Goal: Check status: Check status

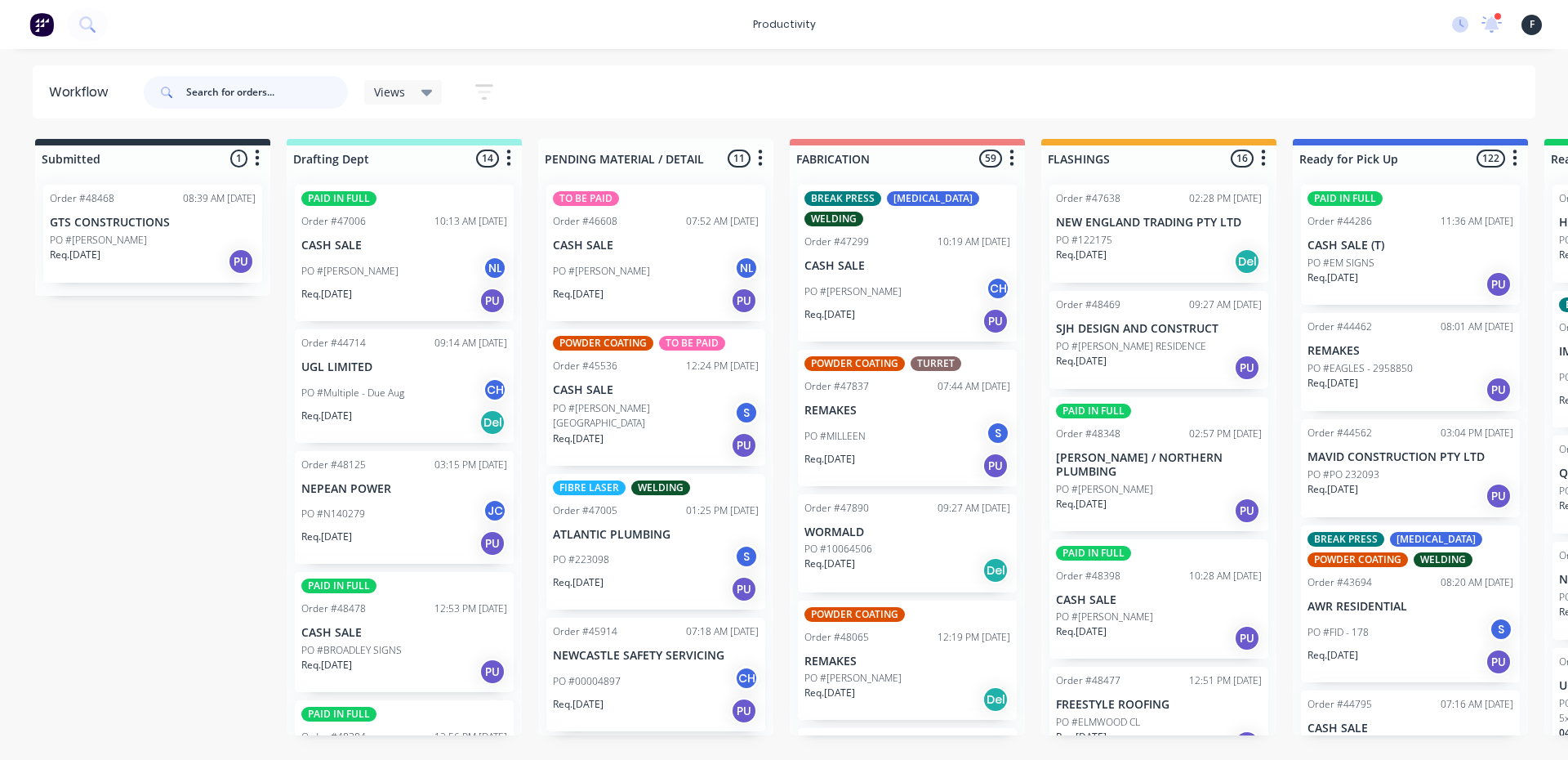
click at [266, 85] on input "text" at bounding box center [266, 92] width 161 height 33
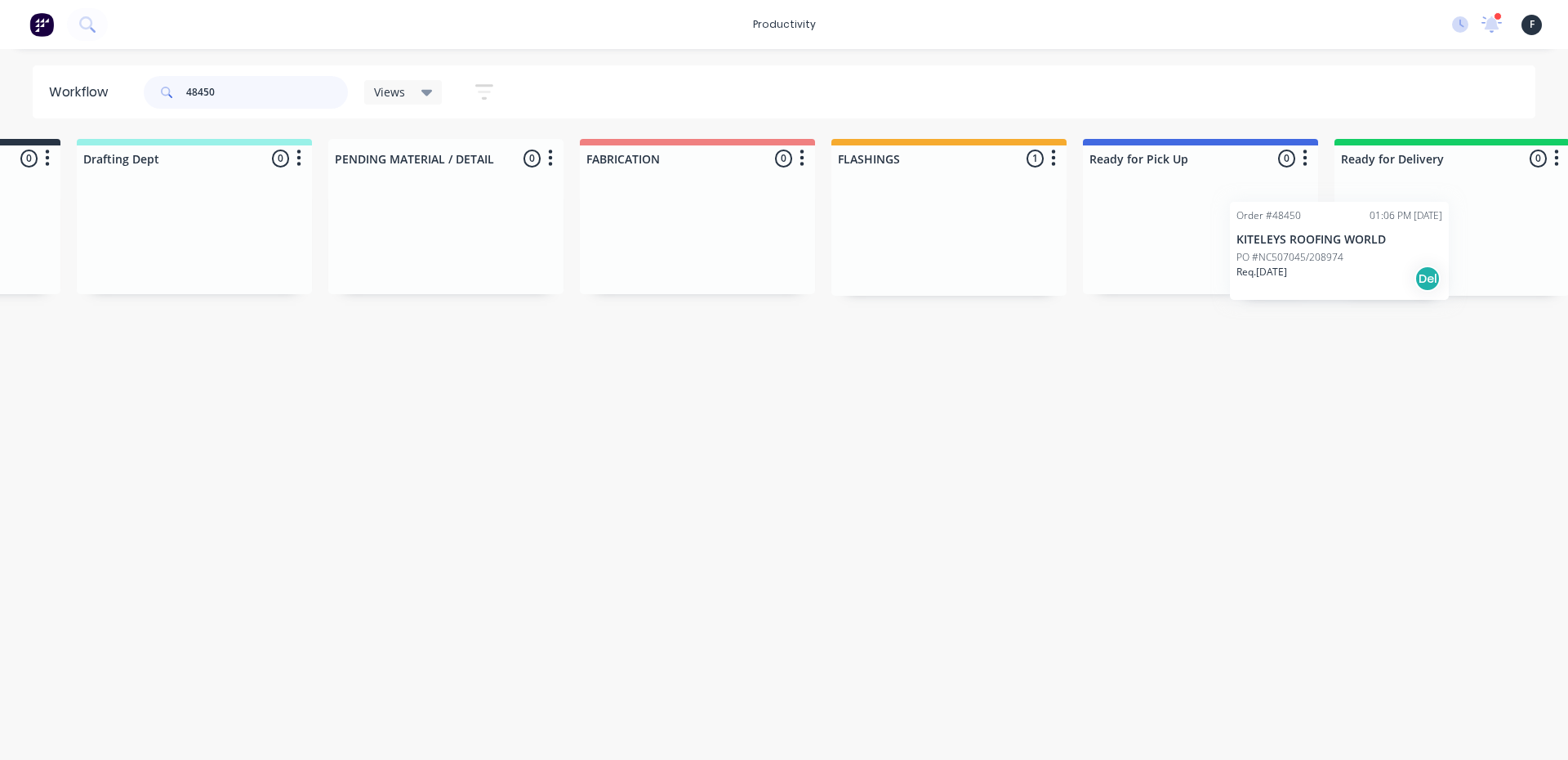
drag, startPoint x: 1120, startPoint y: 240, endPoint x: 1304, endPoint y: 257, distance: 184.8
click at [1304, 257] on div "Submitted 0 Sort By Created date Required date Order number Customer name Most …" at bounding box center [1140, 217] width 2723 height 157
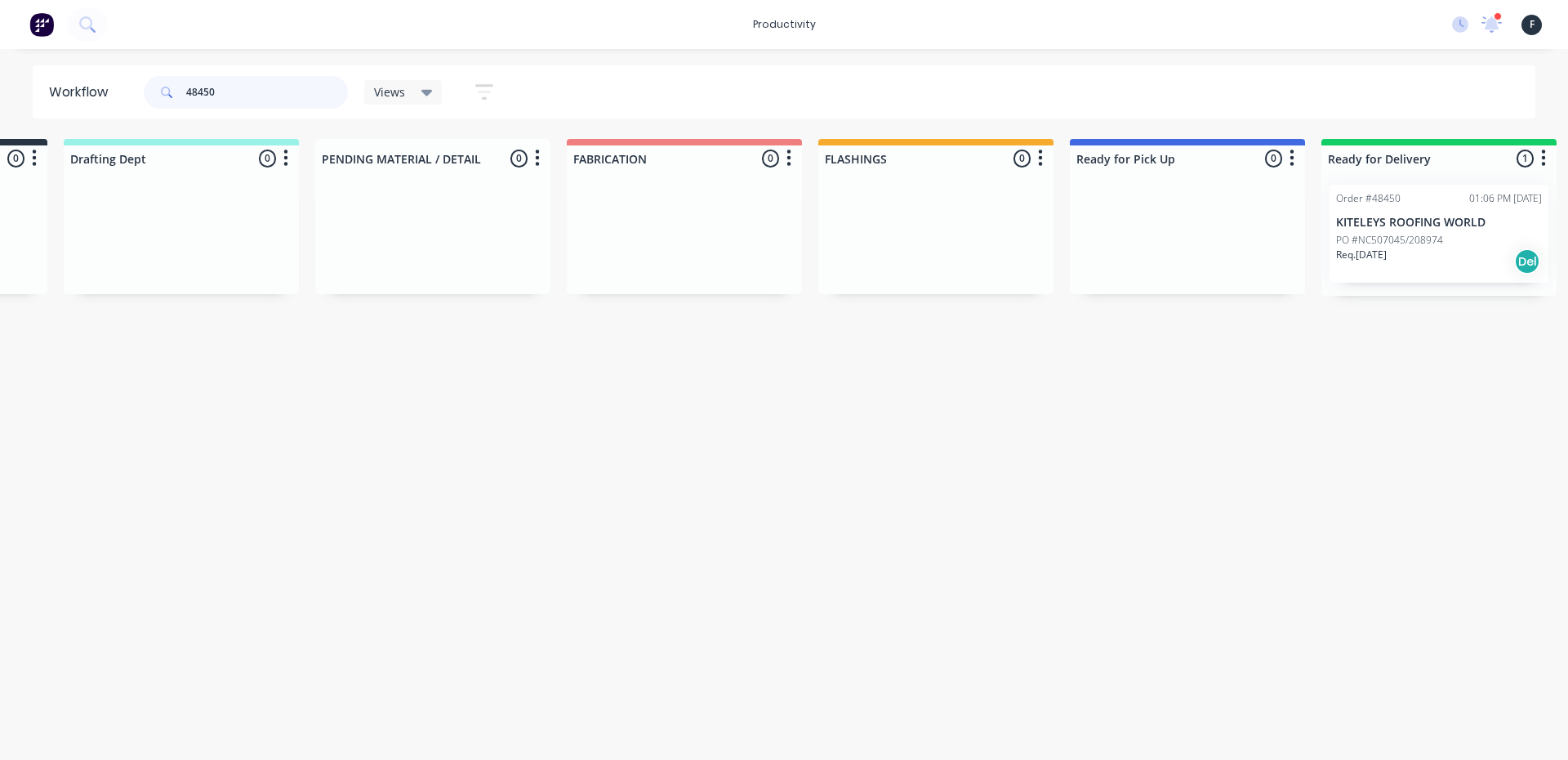
click at [265, 91] on input "48450" at bounding box center [266, 92] width 161 height 33
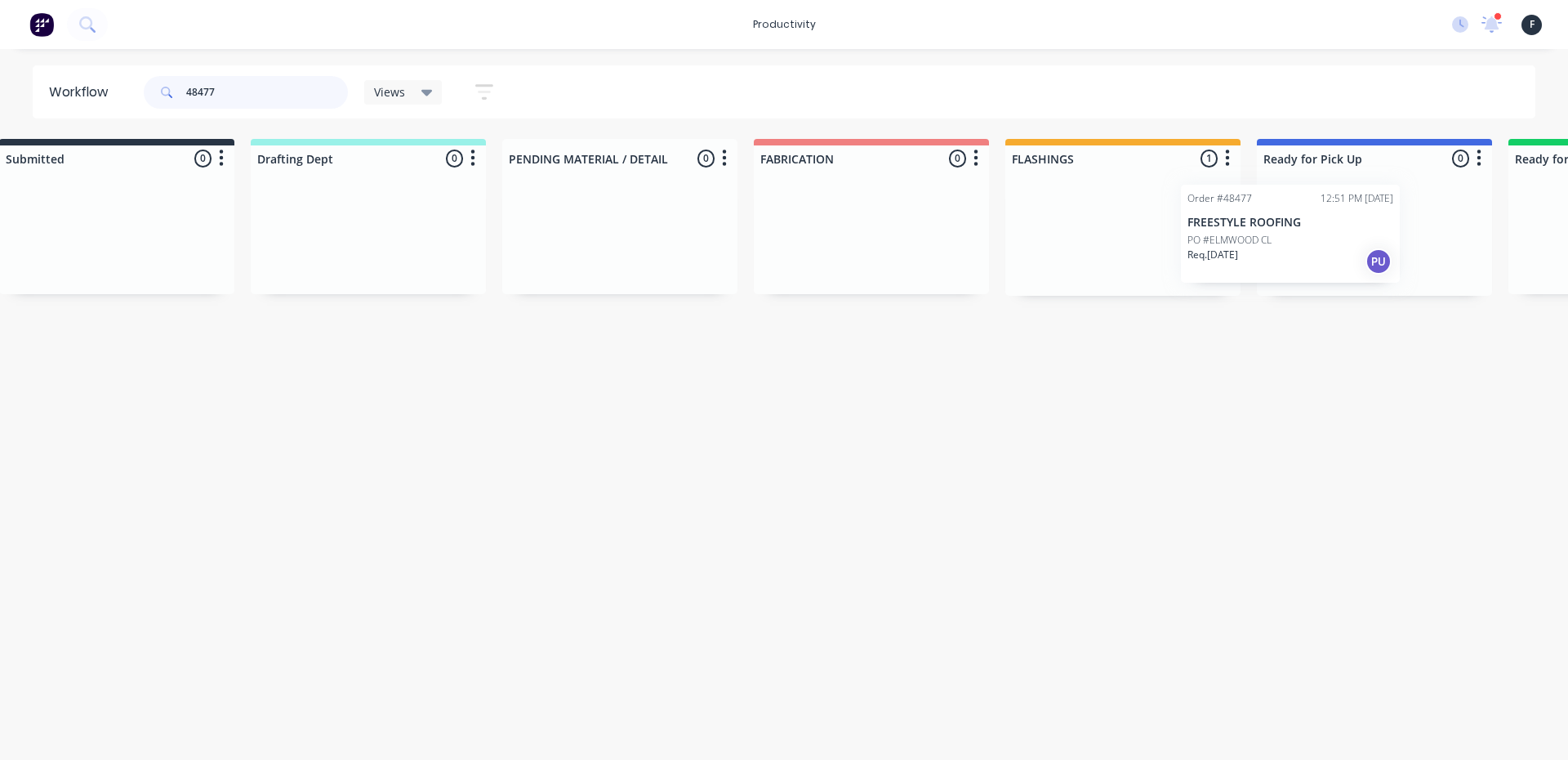
scroll to position [0, 65]
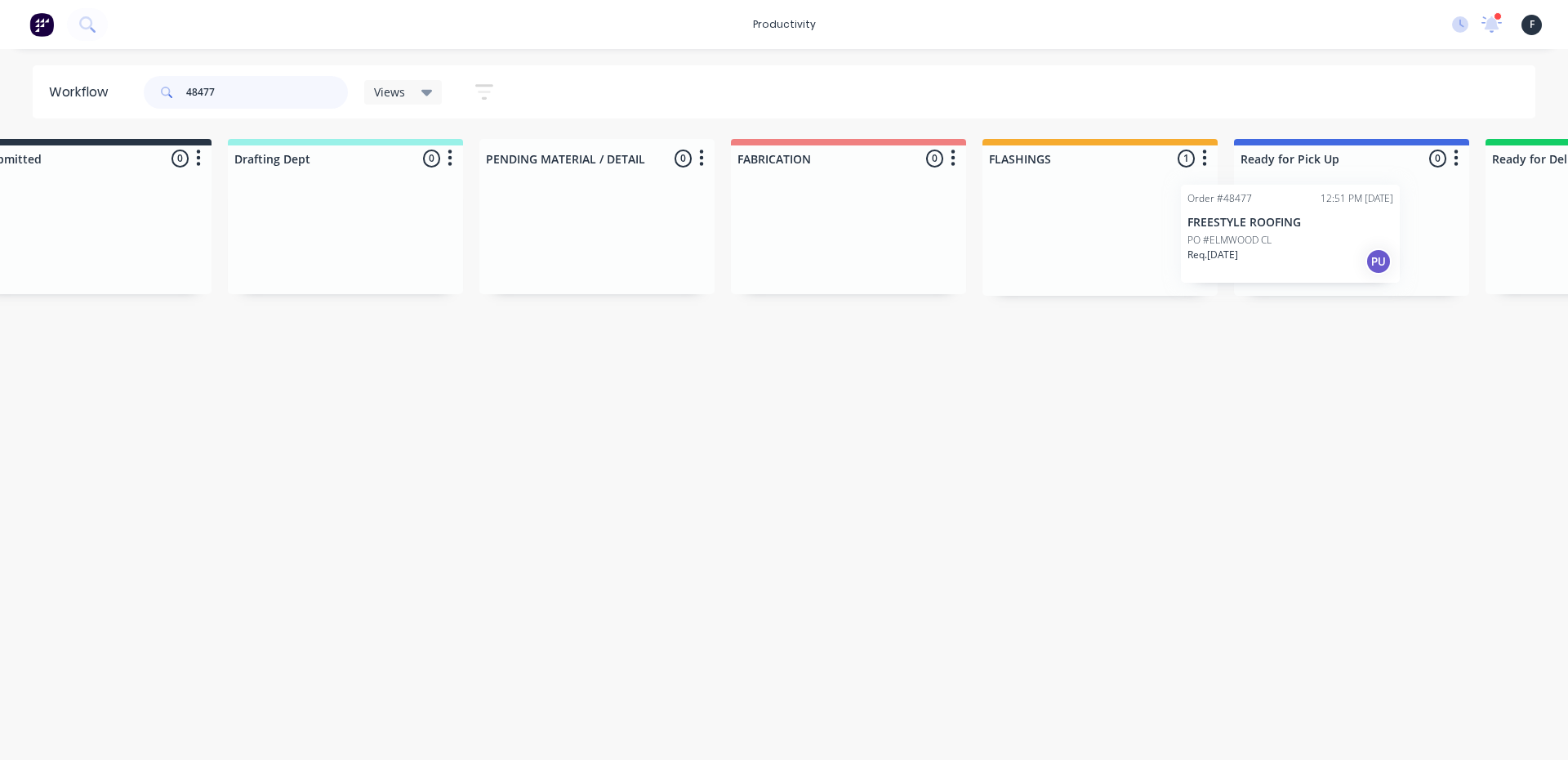
drag, startPoint x: 1120, startPoint y: 247, endPoint x: 1260, endPoint y: 248, distance: 140.0
click at [1260, 248] on div "Submitted 0 Sort By Created date Required date Order number Customer name Most …" at bounding box center [1289, 217] width 2723 height 157
type input "48477"
click at [1304, 232] on div at bounding box center [1345, 234] width 235 height 124
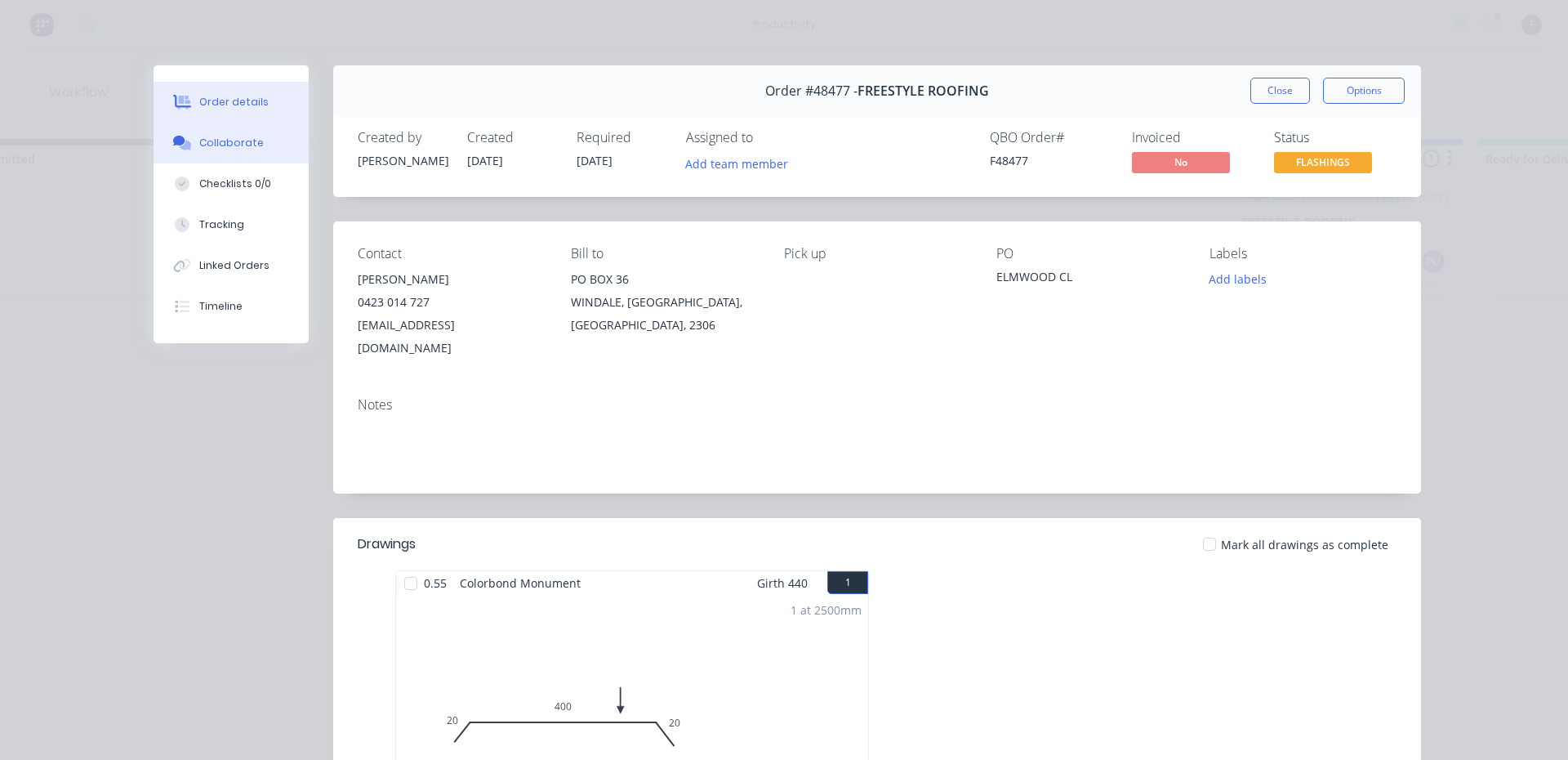
click at [242, 152] on button "Collaborate" at bounding box center [230, 142] width 155 height 41
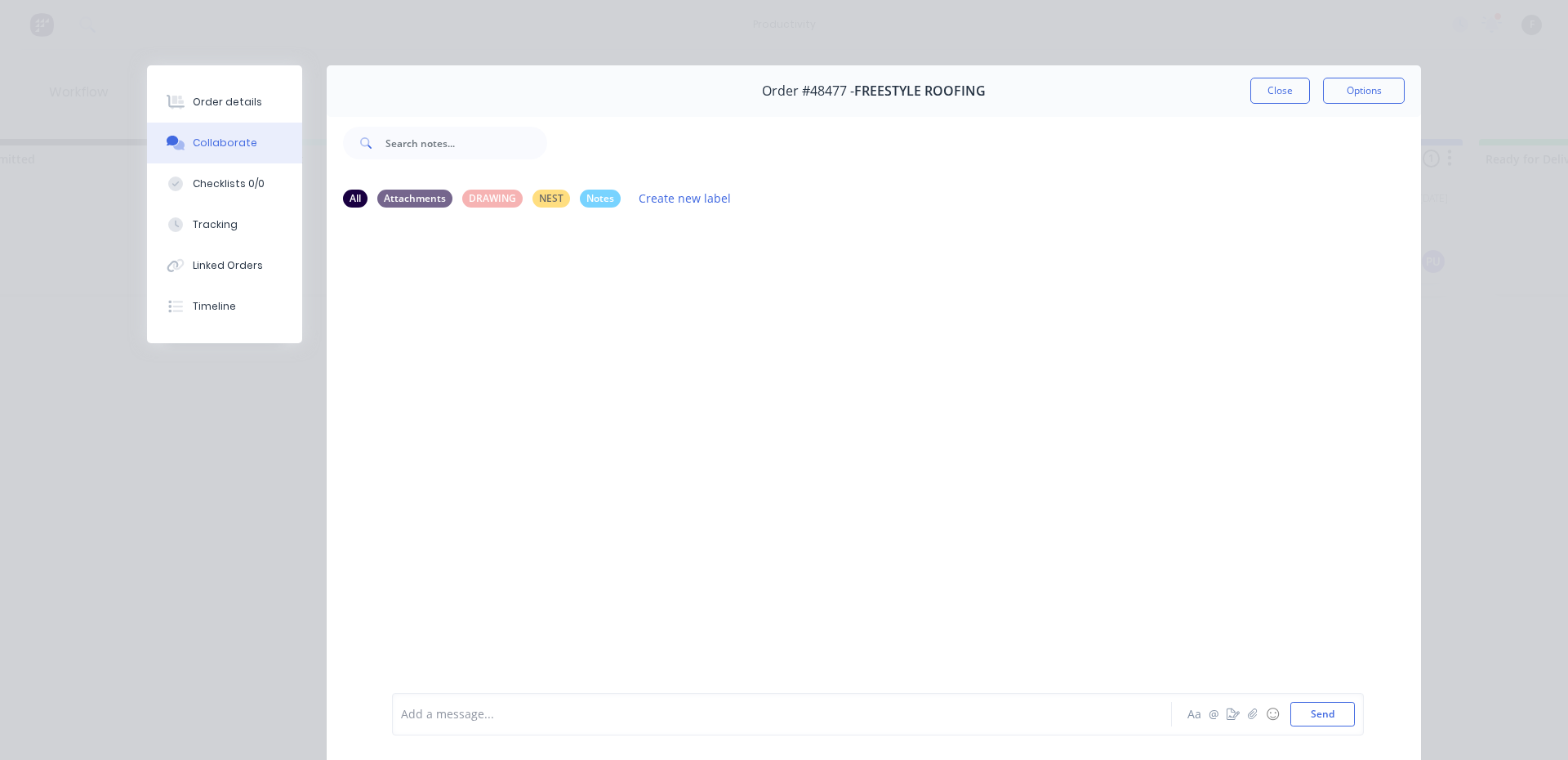
click at [446, 715] on div at bounding box center [759, 714] width 715 height 17
